Goal: Task Accomplishment & Management: Use online tool/utility

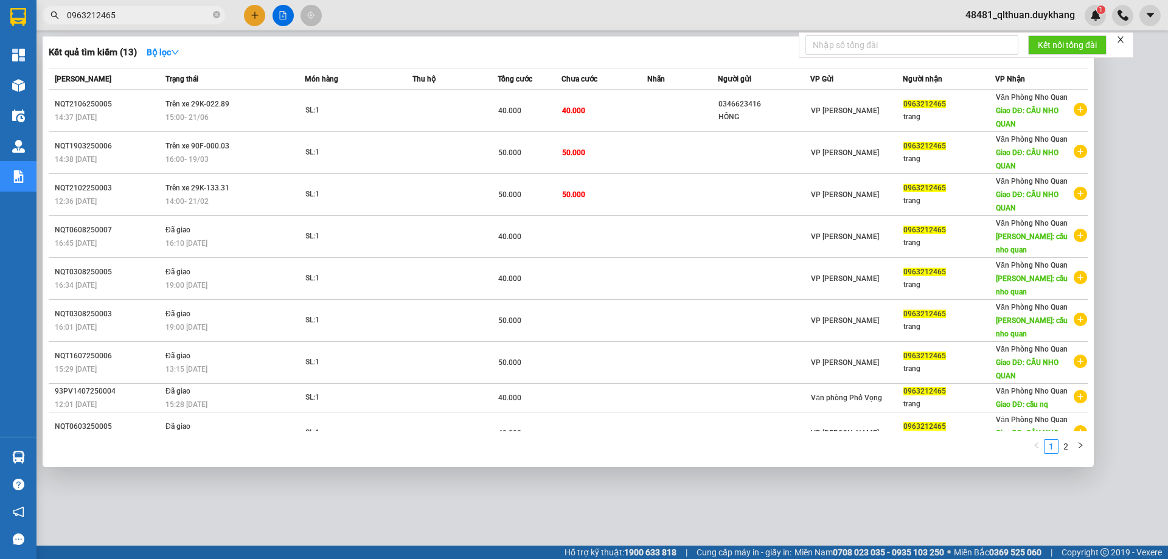
click at [1127, 73] on div at bounding box center [584, 279] width 1168 height 559
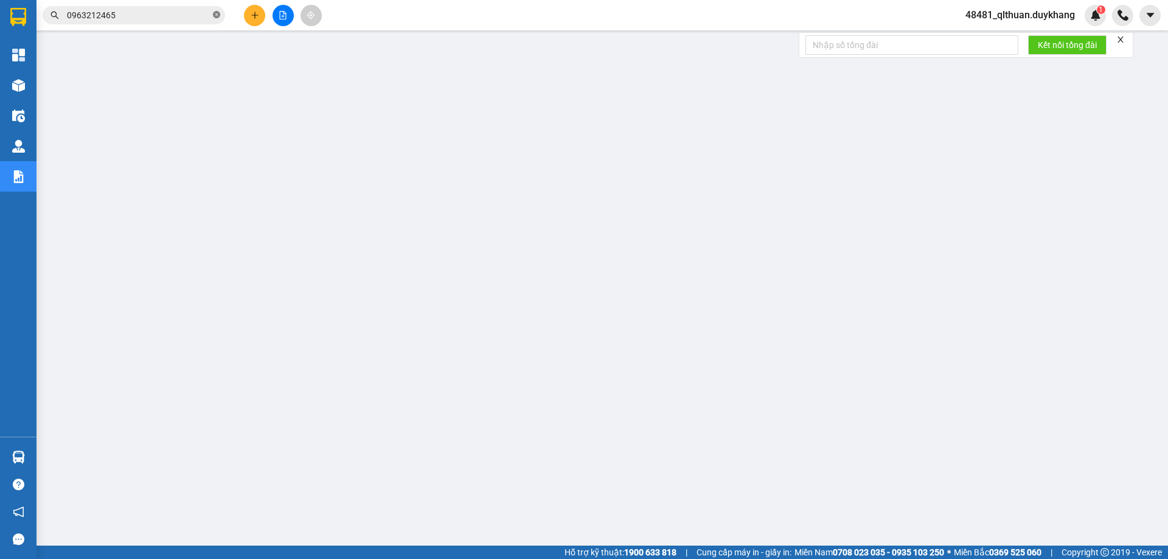
click at [217, 18] on icon "close-circle" at bounding box center [216, 14] width 7 height 7
click at [207, 13] on input "text" at bounding box center [139, 15] width 144 height 13
paste input "0783658555"
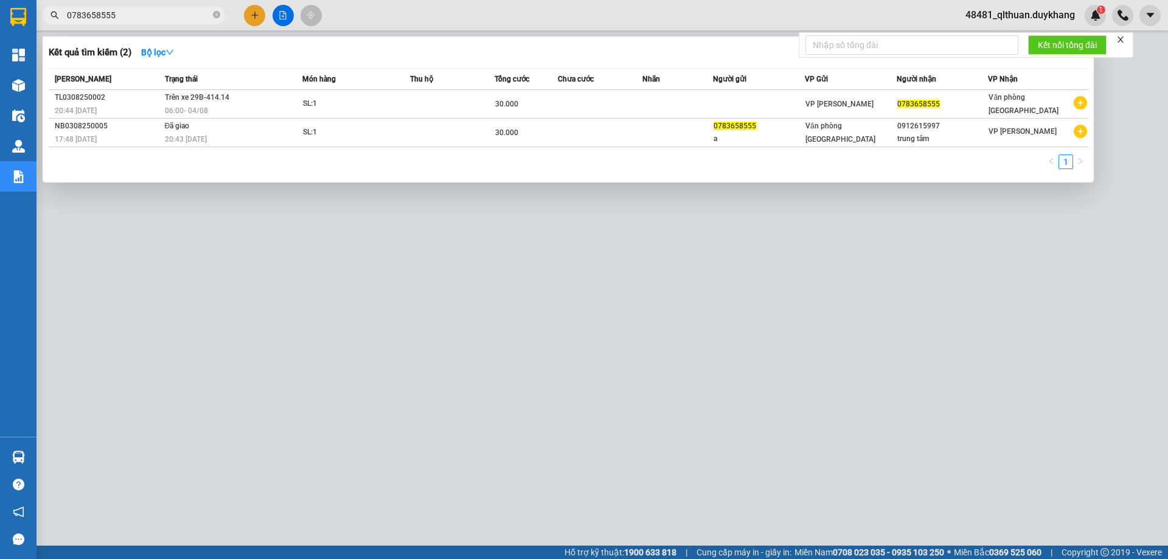
type input "0783658555"
click at [215, 15] on icon "close-circle" at bounding box center [216, 14] width 7 height 7
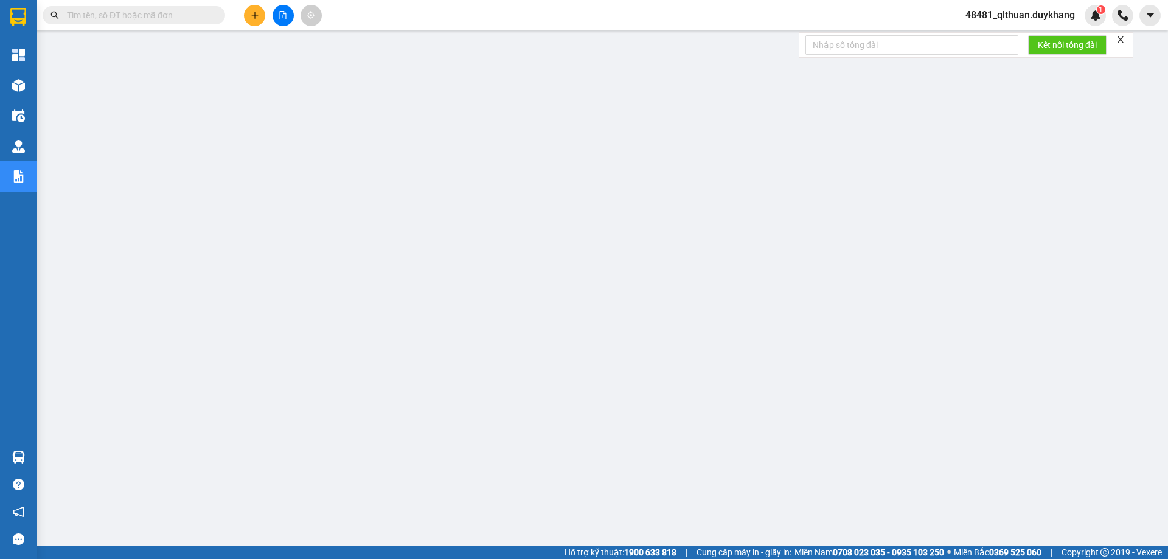
click at [173, 15] on input "text" at bounding box center [139, 15] width 144 height 13
paste input "0904879163"
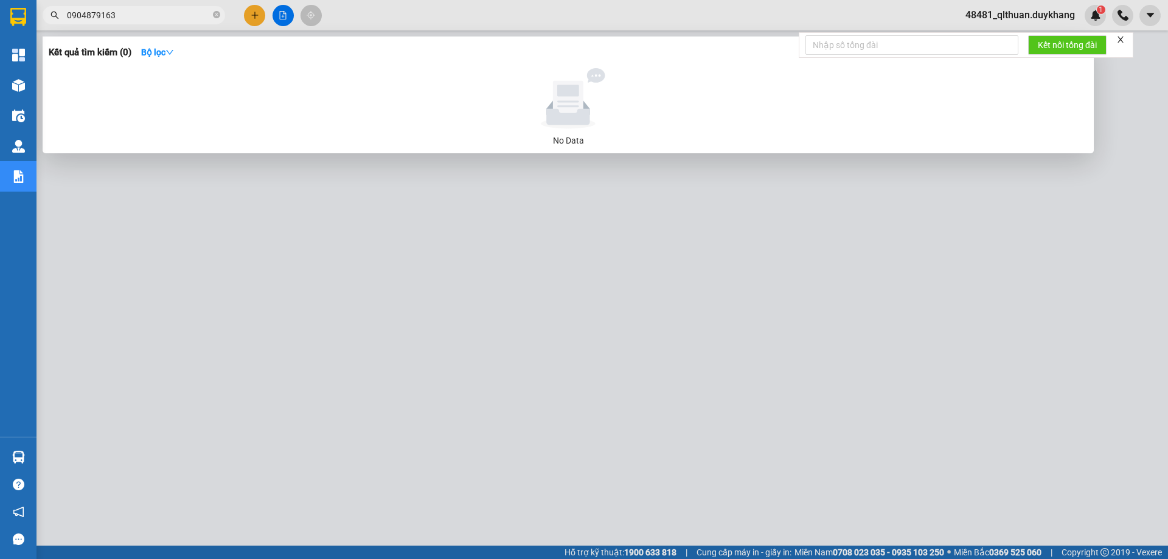
type input "0904879163"
click at [220, 14] on icon "close-circle" at bounding box center [216, 14] width 7 height 7
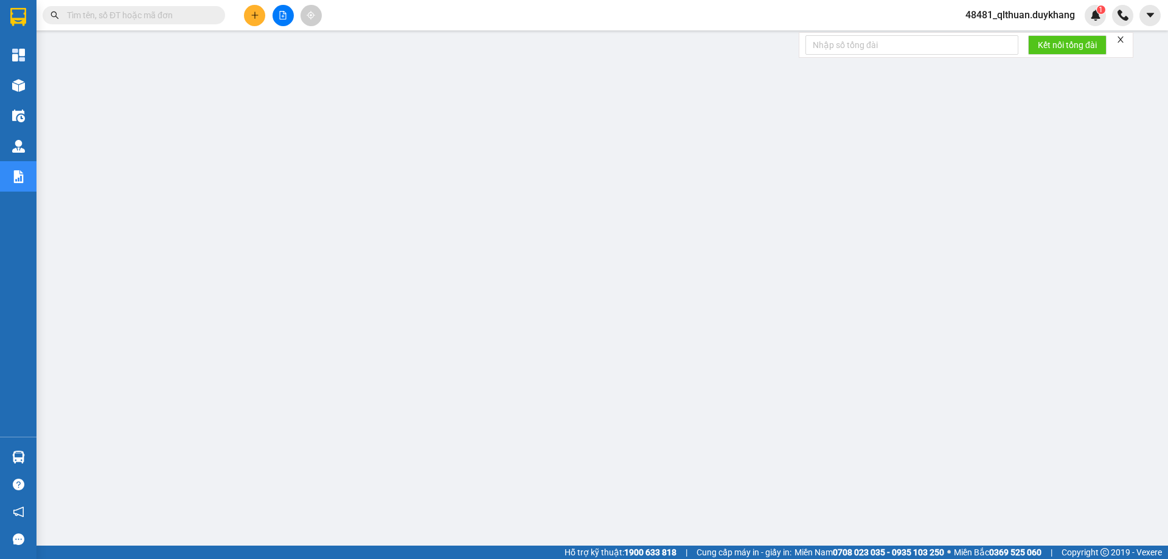
paste input "0981991202"
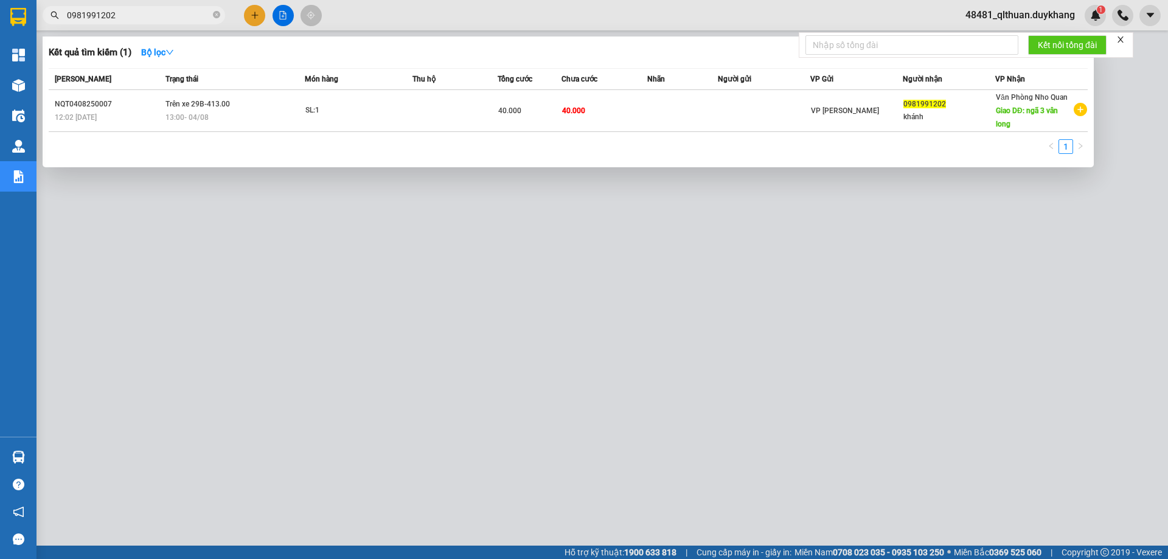
type input "0981991202"
click at [215, 14] on icon "close-circle" at bounding box center [216, 14] width 7 height 7
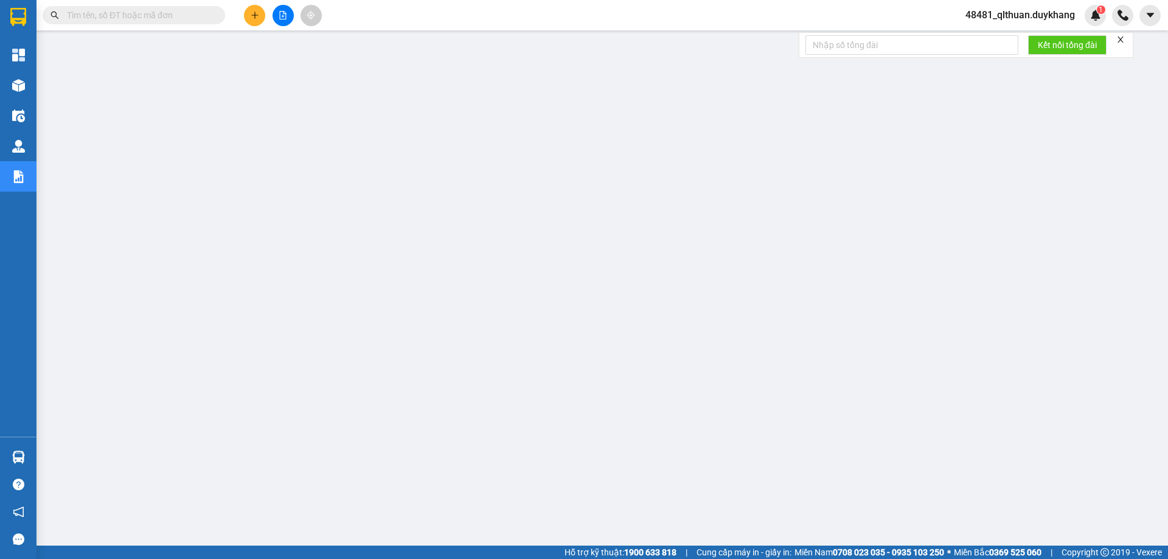
paste input "0328044843"
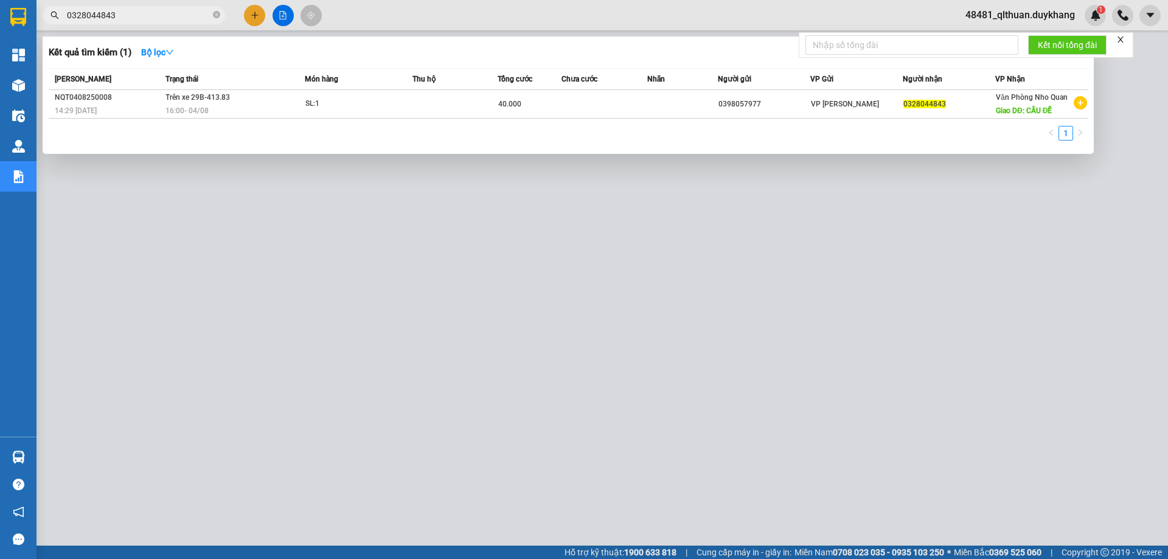
type input "0328044843"
